Goal: Task Accomplishment & Management: Manage account settings

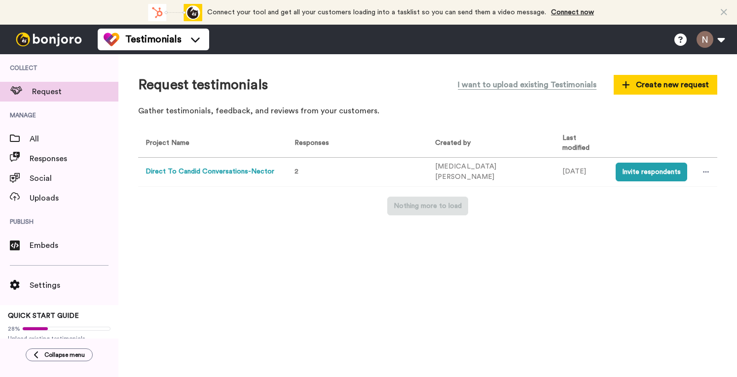
click at [237, 178] on td "Direct To Candid Conversations-Nector" at bounding box center [210, 171] width 145 height 29
click at [238, 171] on button "Direct To Candid Conversations-Nector" at bounding box center [210, 172] width 129 height 10
